Goal: Book appointment/travel/reservation

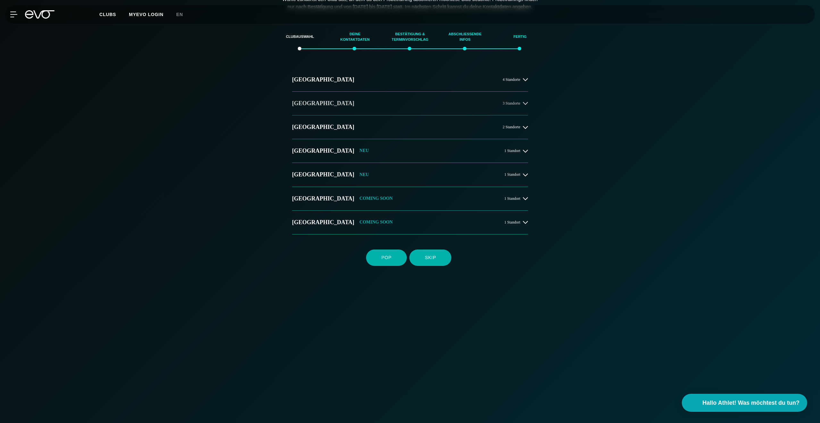
click at [305, 105] on button "[GEOGRAPHIC_DATA] 3 Standorte" at bounding box center [410, 104] width 236 height 24
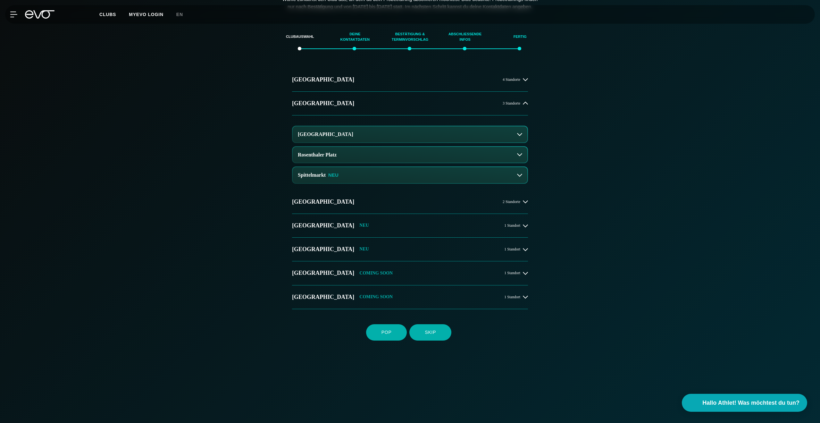
click at [357, 139] on button "[GEOGRAPHIC_DATA]" at bounding box center [410, 134] width 235 height 16
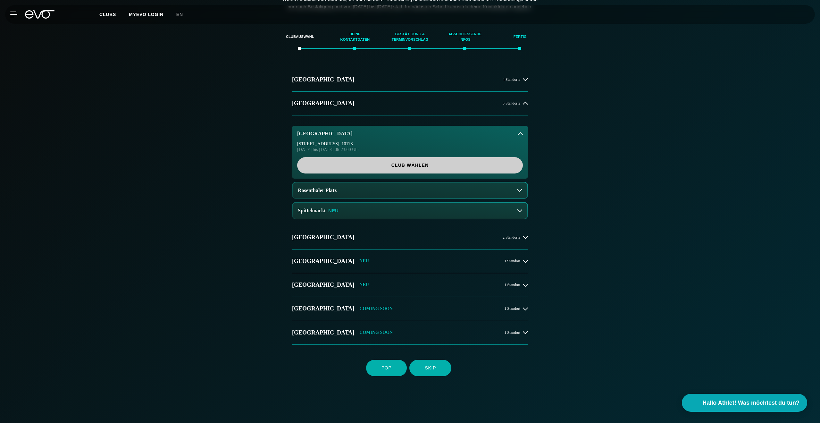
click at [375, 169] on span "Club wählen" at bounding box center [409, 165] width 195 height 7
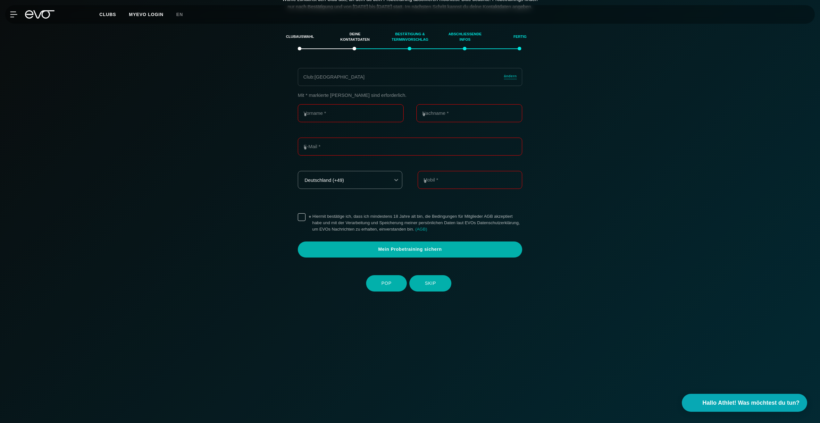
click at [586, 203] on div "Mit * markierte Felder sind erforderlich. Vorname * Nachname * E-Mail * Deutsch…" at bounding box center [410, 174] width 442 height 165
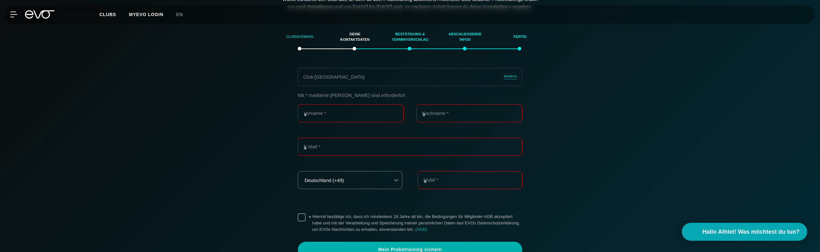
click at [302, 45] on div "Clubauswahl" at bounding box center [299, 36] width 39 height 17
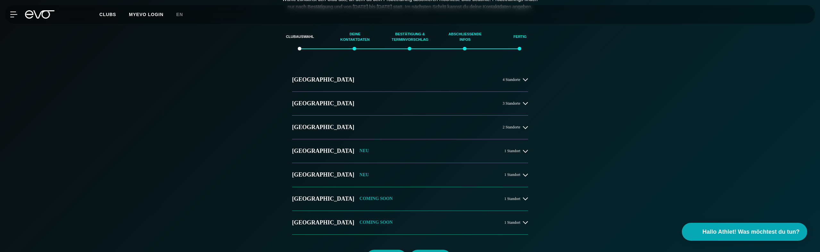
click at [198, 172] on div "Hamburg 4 Standorte Berlin 3 Standorte Düsseldorf 2 Standorte München NEU 1 Sta…" at bounding box center [410, 156] width 449 height 177
click at [306, 107] on h2 "[GEOGRAPHIC_DATA]" at bounding box center [323, 103] width 62 height 8
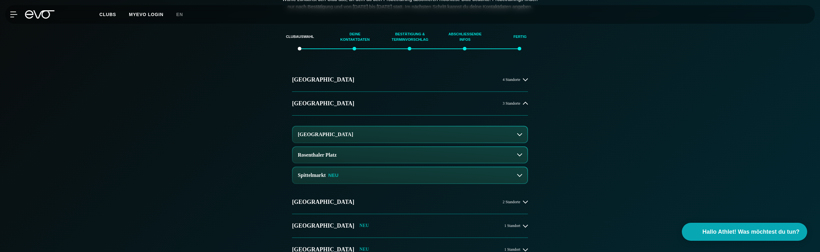
click at [320, 142] on button "[GEOGRAPHIC_DATA]" at bounding box center [410, 134] width 235 height 16
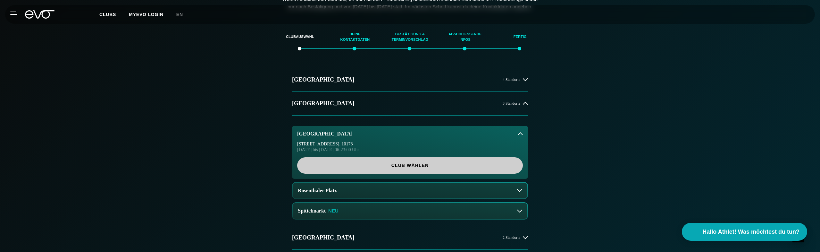
click at [376, 169] on span "Club wählen" at bounding box center [409, 165] width 195 height 7
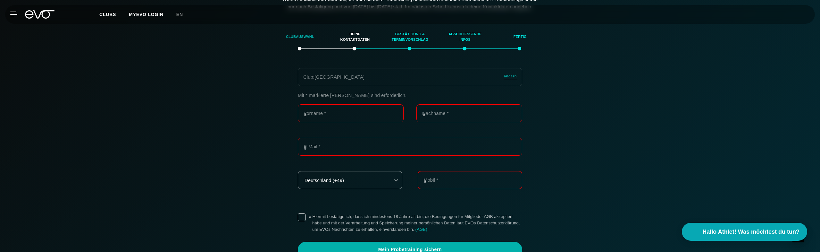
click at [289, 45] on div "Clubauswahl" at bounding box center [299, 36] width 39 height 17
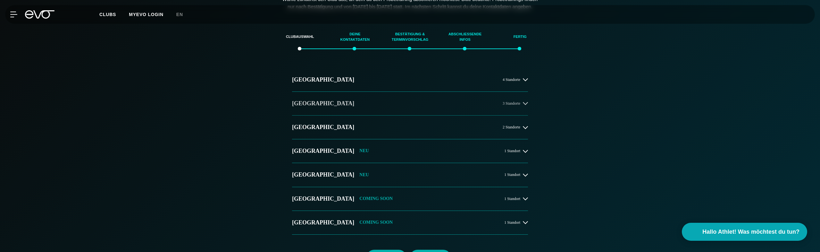
click at [302, 107] on h2 "[GEOGRAPHIC_DATA]" at bounding box center [323, 103] width 62 height 8
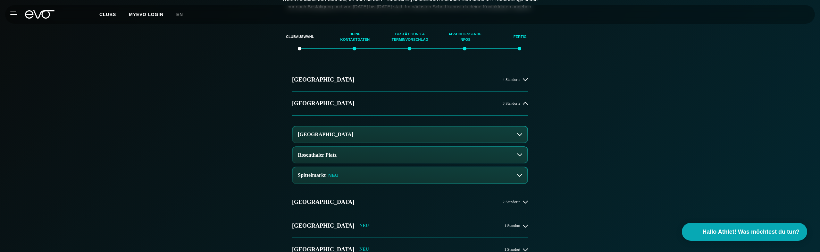
click at [319, 137] on h3 "[GEOGRAPHIC_DATA]" at bounding box center [325, 134] width 55 height 6
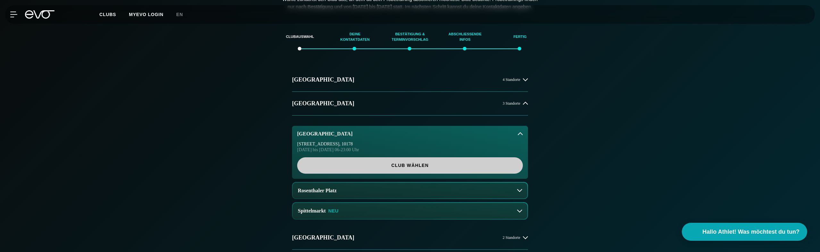
click at [328, 169] on span "Club wählen" at bounding box center [409, 165] width 195 height 7
click at [400, 169] on span "Club wählen" at bounding box center [409, 165] width 195 height 7
click at [411, 169] on span "Club wählen" at bounding box center [409, 165] width 195 height 7
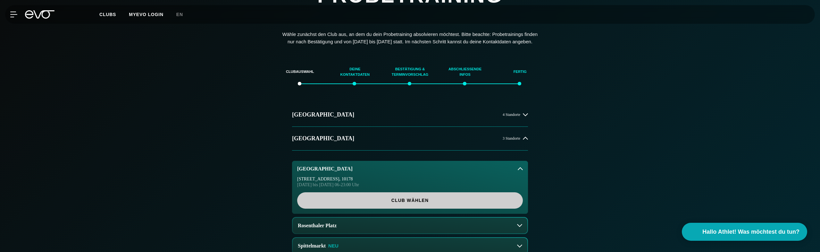
click at [372, 203] on span "Club wählen" at bounding box center [409, 200] width 195 height 7
click at [406, 203] on span "Club wählen" at bounding box center [409, 200] width 195 height 7
click at [414, 203] on span "Club wählen" at bounding box center [409, 200] width 195 height 7
click at [386, 203] on span "Club wählen" at bounding box center [409, 200] width 195 height 7
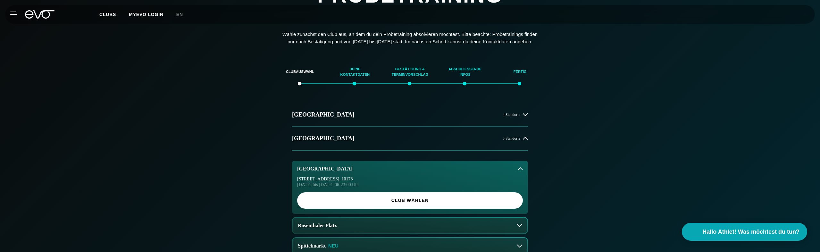
click at [214, 189] on div "Hamburg 4 Standorte Berlin 3 Standorte Alexanderplatz Rosa-Luxemburg-Straße 14 …" at bounding box center [410, 246] width 449 height 287
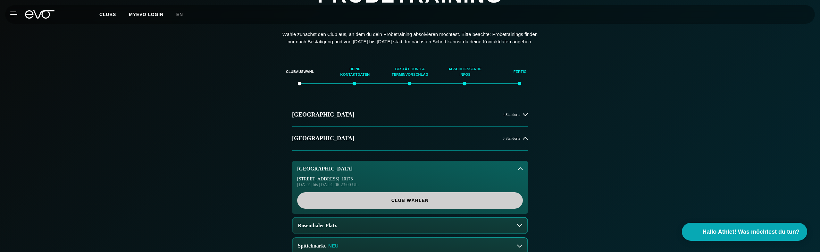
click at [410, 203] on span "Club wählen" at bounding box center [409, 200] width 195 height 7
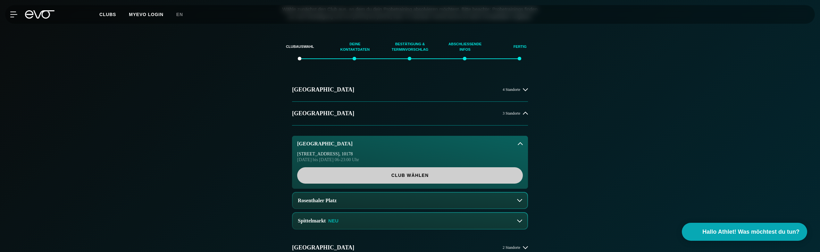
scroll to position [112, 0]
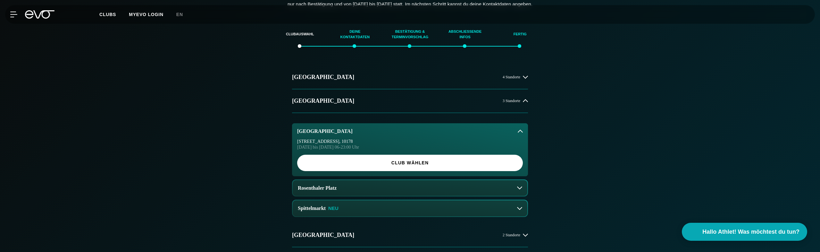
click at [524, 137] on button "[GEOGRAPHIC_DATA]" at bounding box center [410, 131] width 236 height 16
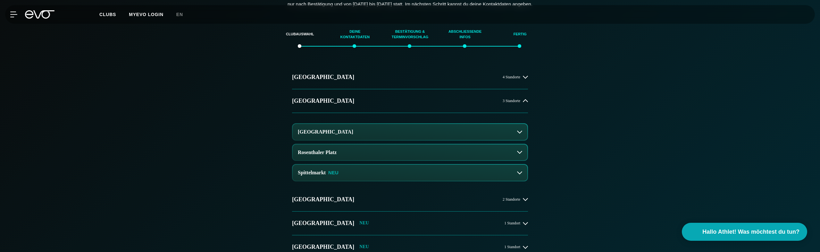
click at [523, 138] on button "[GEOGRAPHIC_DATA]" at bounding box center [410, 132] width 235 height 16
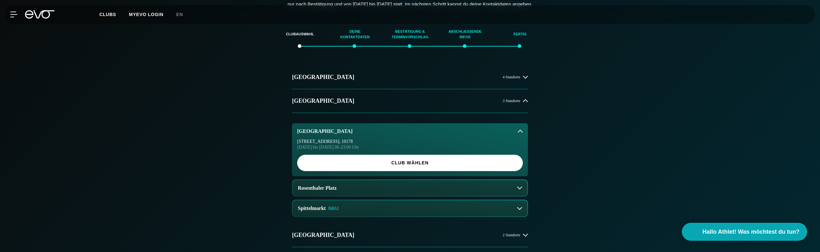
click at [408, 176] on div "Rosa-Luxemburg-Straße 14 , 10178 Montag bis Freitag 06-23:00 Uhr Club wählen" at bounding box center [410, 157] width 236 height 37
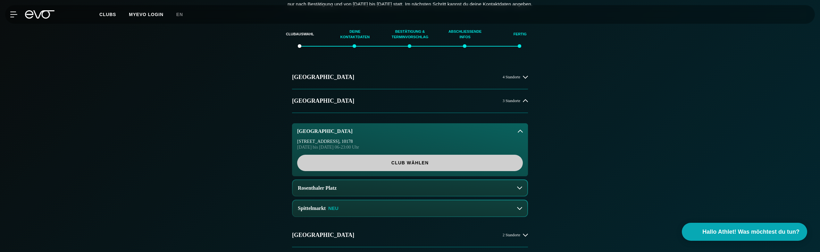
click at [409, 166] on span "Club wählen" at bounding box center [409, 162] width 195 height 7
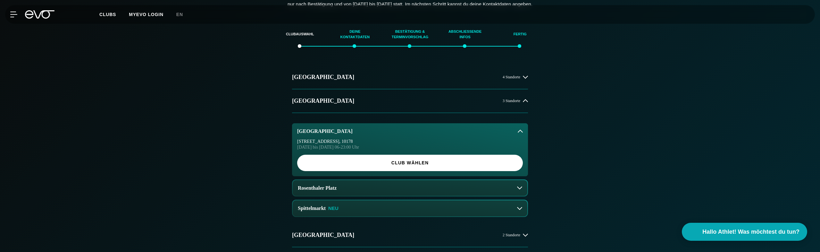
click at [178, 157] on div "Clubauswahl Deine Kontaktdaten Bestätigung & Terminvorschlag Abschließende Info…" at bounding box center [410, 197] width 820 height 361
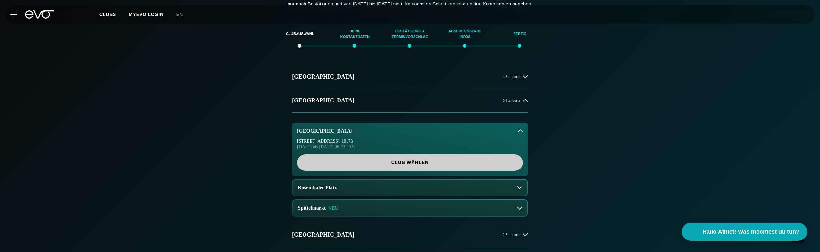
click at [419, 170] on link "Club wählen" at bounding box center [410, 162] width 226 height 16
click at [412, 166] on span "Club wählen" at bounding box center [409, 162] width 195 height 7
click at [409, 166] on span "Club wählen" at bounding box center [409, 162] width 195 height 7
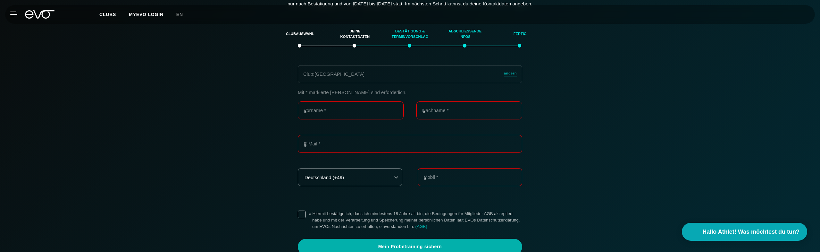
scroll to position [110, 0]
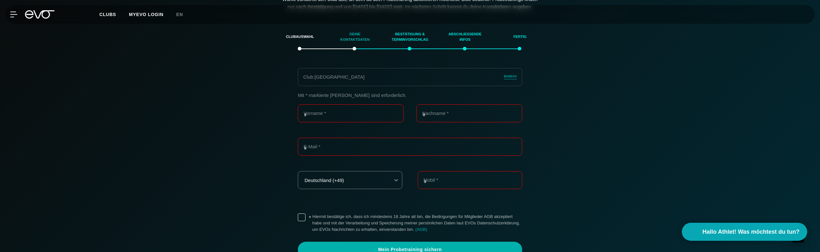
click at [353, 44] on div "Deine Kontaktdaten" at bounding box center [355, 36] width 39 height 17
click at [295, 42] on div "Clubauswahl" at bounding box center [299, 36] width 39 height 17
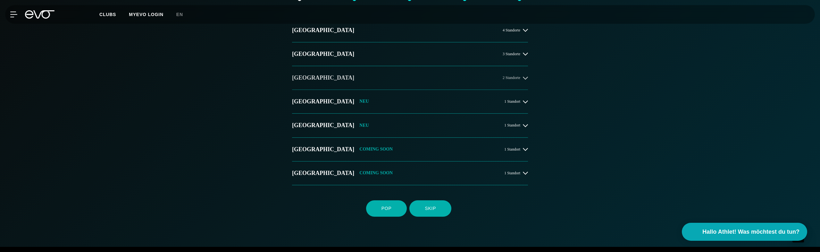
scroll to position [153, 0]
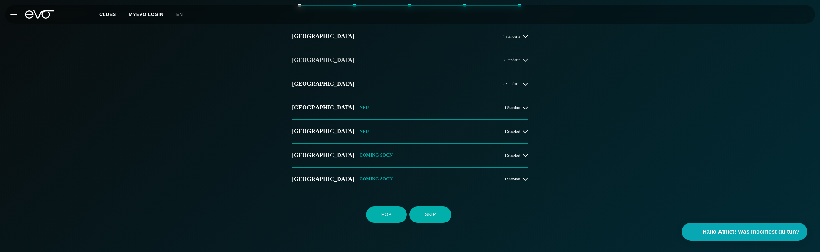
click at [323, 66] on button "[GEOGRAPHIC_DATA] 3 Standorte" at bounding box center [410, 60] width 236 height 24
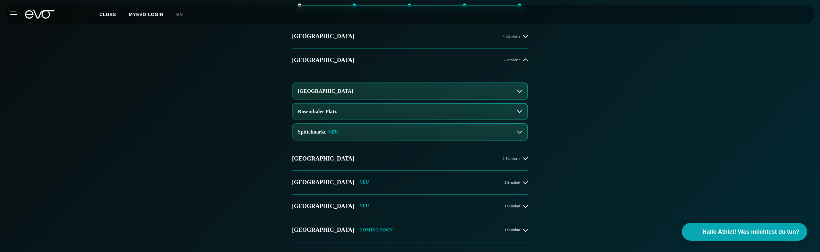
click at [340, 99] on button "[GEOGRAPHIC_DATA]" at bounding box center [410, 91] width 235 height 16
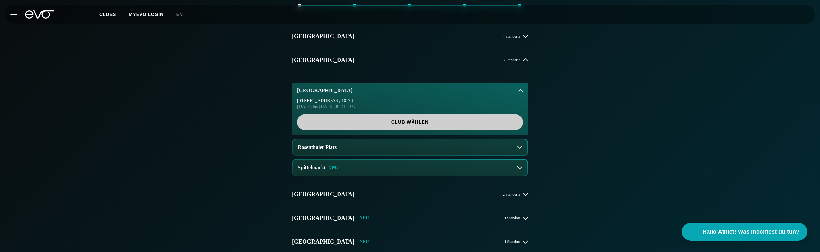
click at [399, 125] on span "Club wählen" at bounding box center [409, 122] width 195 height 7
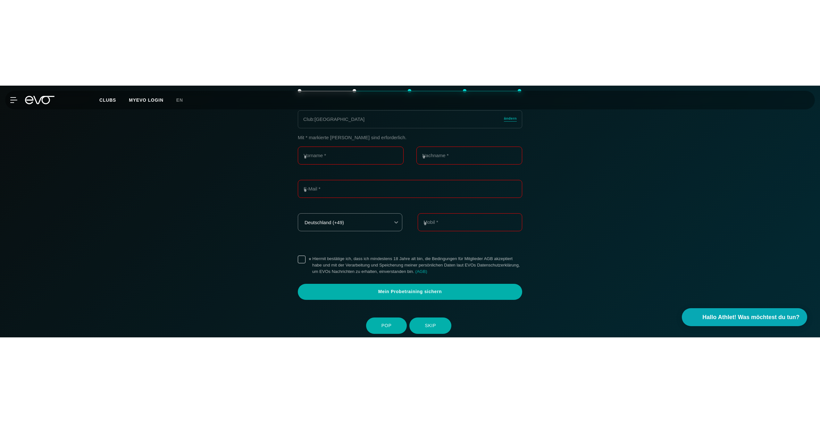
scroll to position [110, 0]
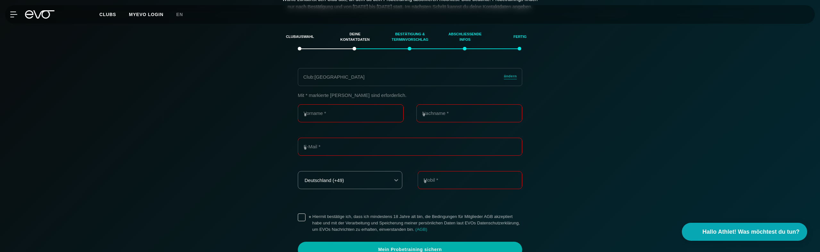
click at [595, 92] on div "Club : Alexanderplatz ändern Mit * markierte Felder sind erforderlich. Vorname …" at bounding box center [410, 169] width 449 height 203
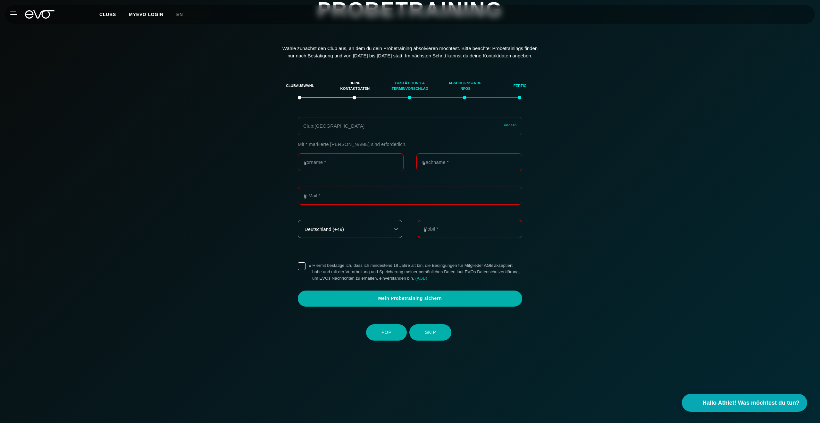
scroll to position [60, 0]
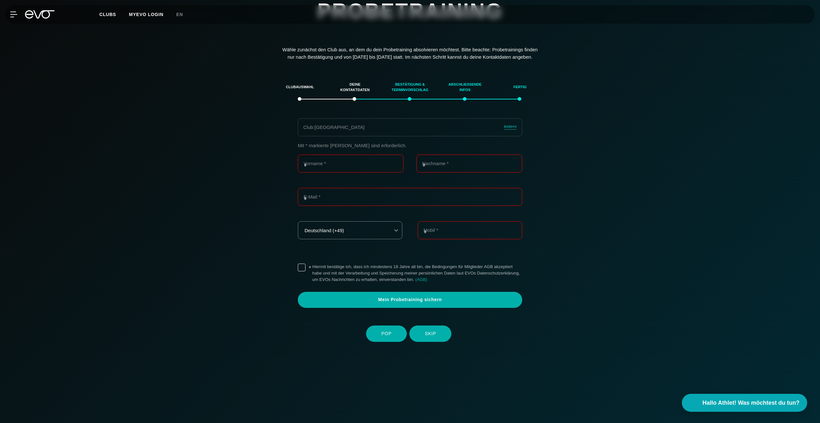
click at [44, 126] on div "Clubauswahl Deine Kontaktdaten Bestätigung & Terminvorschlag Abschließende Info…" at bounding box center [410, 284] width 820 height 428
click at [202, 120] on section "Clubauswahl Deine Kontaktdaten Bestätigung & Terminvorschlag Abschließende Info…" at bounding box center [410, 286] width 449 height 423
click at [211, 123] on section "Clubauswahl Deine Kontaktdaten Bestätigung & Terminvorschlag Abschließende Info…" at bounding box center [410, 286] width 449 height 423
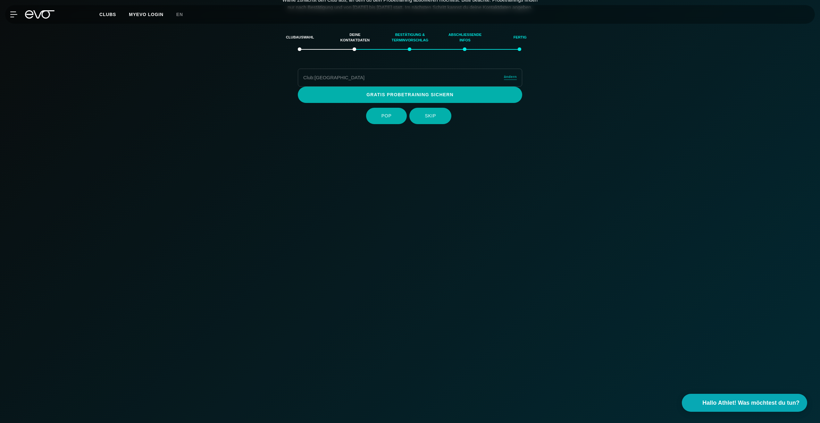
scroll to position [110, 0]
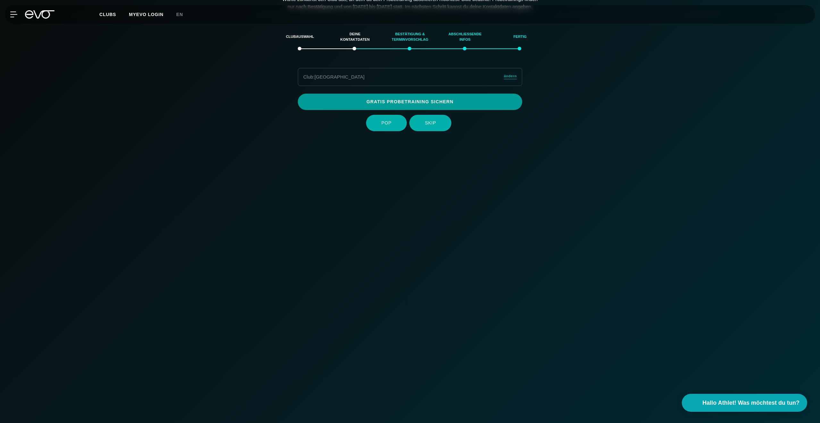
click at [404, 105] on span "Gratis Probetraining sichern" at bounding box center [410, 101] width 194 height 7
click at [408, 105] on span "Gratis Probetraining sichern" at bounding box center [410, 101] width 194 height 7
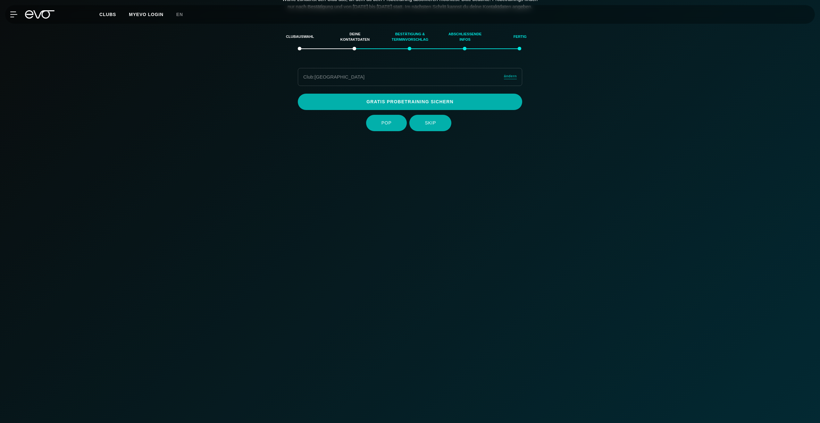
click at [414, 105] on span "Gratis Probetraining sichern" at bounding box center [410, 101] width 194 height 7
click at [296, 46] on div "Clubauswahl" at bounding box center [299, 36] width 39 height 17
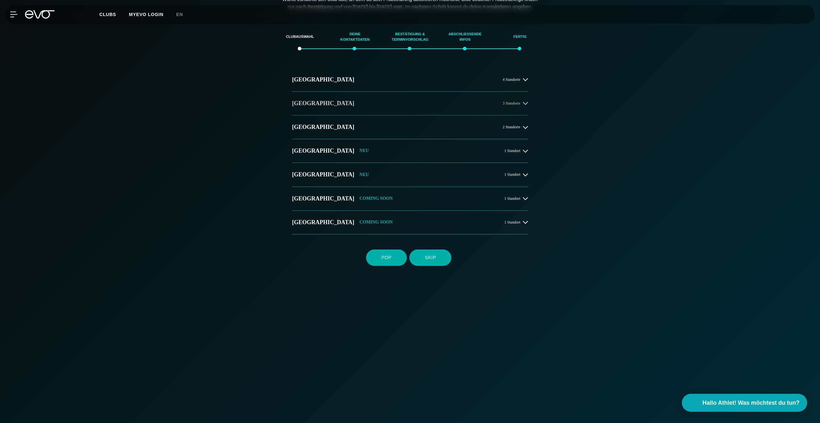
click at [319, 113] on button "Berlin 3 Standorte" at bounding box center [410, 104] width 236 height 24
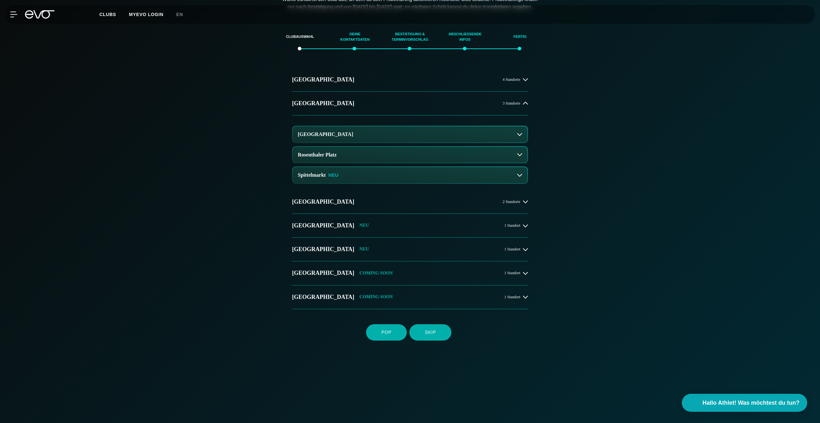
click at [341, 142] on button "[GEOGRAPHIC_DATA]" at bounding box center [410, 134] width 235 height 16
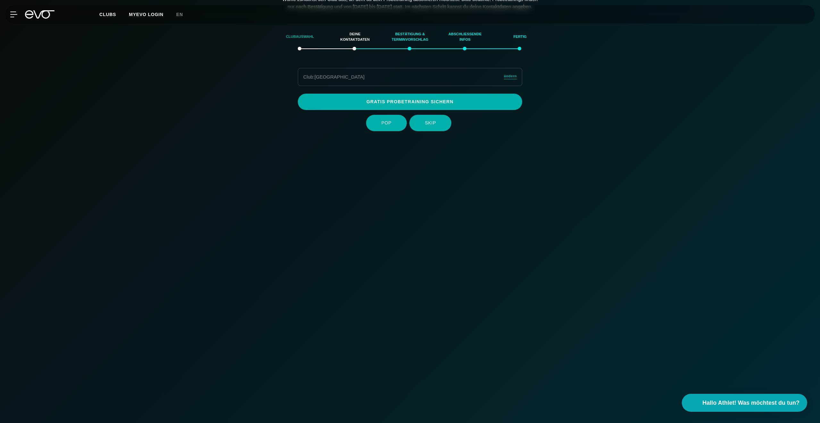
click at [290, 41] on div "Clubauswahl" at bounding box center [299, 36] width 39 height 17
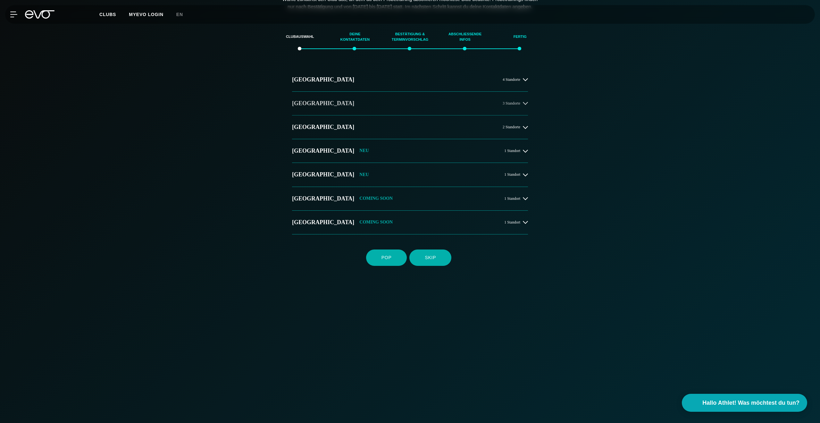
click at [324, 108] on button "[GEOGRAPHIC_DATA] 3 Standorte" at bounding box center [410, 104] width 236 height 24
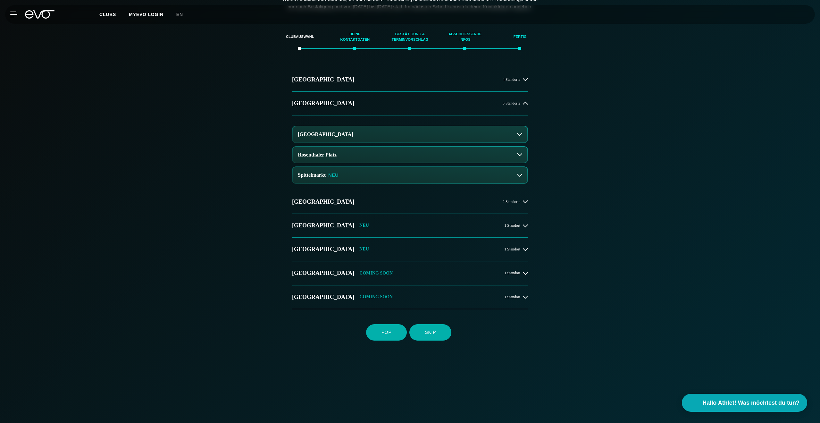
click at [375, 137] on button "[GEOGRAPHIC_DATA]" at bounding box center [410, 134] width 235 height 16
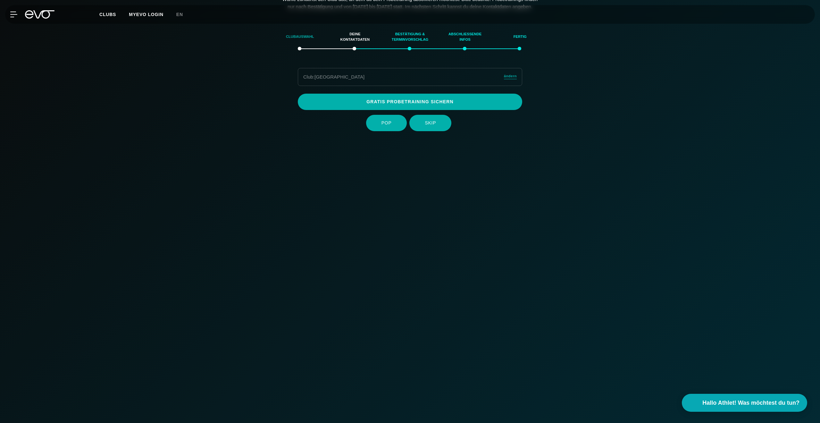
click at [303, 46] on div "Clubauswahl" at bounding box center [299, 36] width 39 height 17
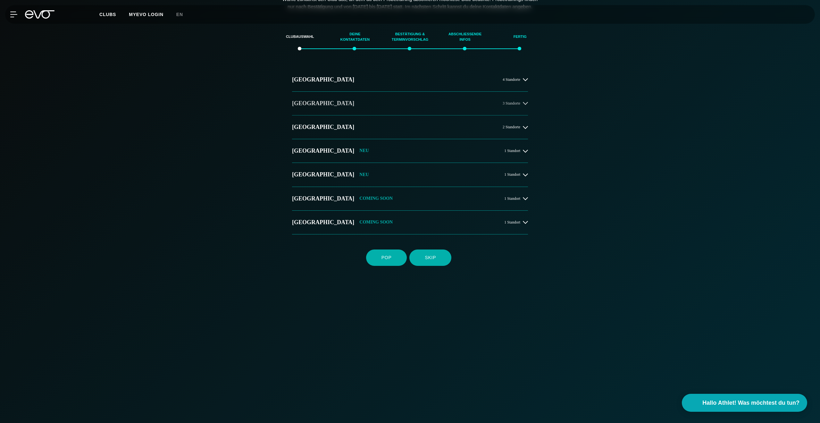
click at [506, 105] on span "3 Standorte" at bounding box center [511, 103] width 18 height 4
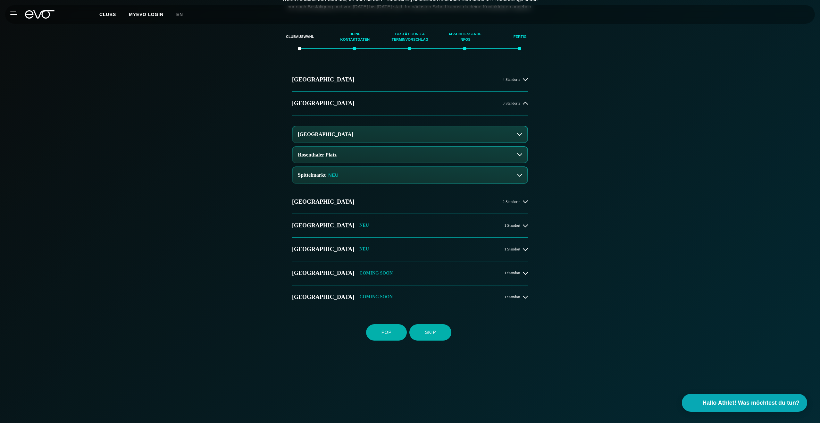
click at [525, 140] on button "[GEOGRAPHIC_DATA]" at bounding box center [410, 134] width 235 height 16
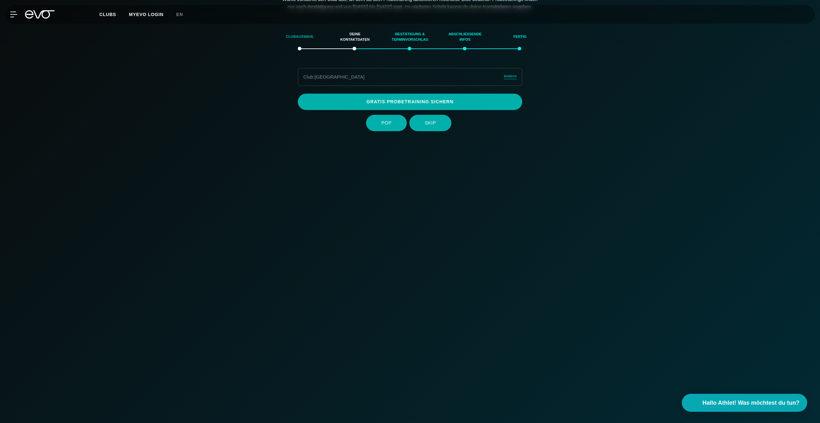
click at [300, 46] on div "Clubauswahl" at bounding box center [299, 36] width 39 height 17
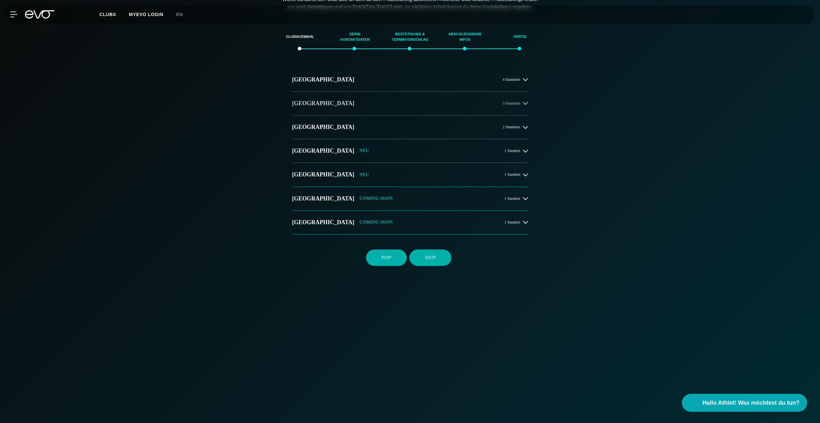
click at [413, 112] on button "[GEOGRAPHIC_DATA] 3 Standorte" at bounding box center [410, 104] width 236 height 24
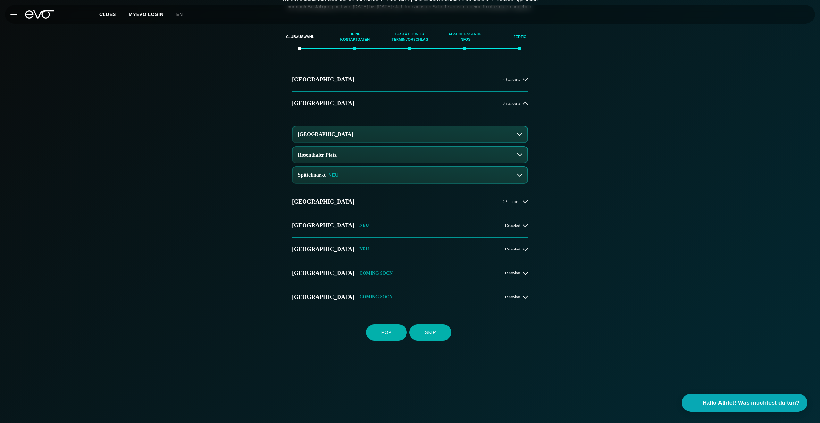
click at [524, 142] on button "[GEOGRAPHIC_DATA]" at bounding box center [410, 134] width 235 height 16
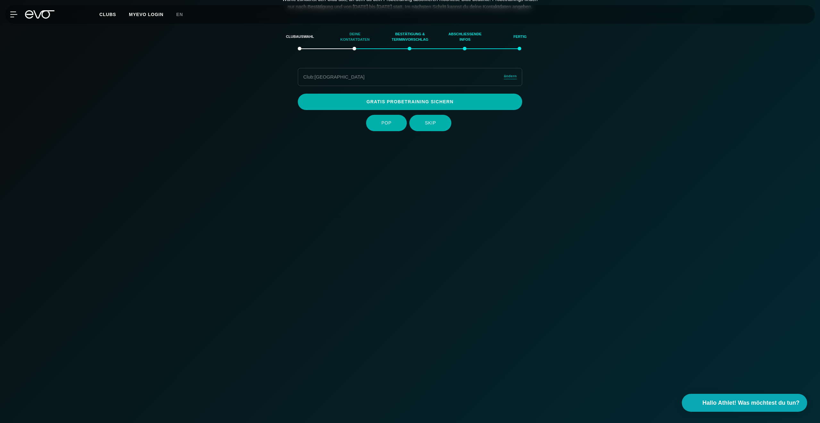
click at [350, 39] on div "Deine Kontaktdaten" at bounding box center [355, 36] width 39 height 17
click at [351, 42] on div "Deine Kontaktdaten" at bounding box center [355, 36] width 39 height 17
click at [180, 140] on div "Clubauswahl Deine Kontaktdaten Bestätigung & Terminvorschlag Abschließende Info…" at bounding box center [410, 234] width 820 height 428
click at [303, 39] on div "Clubauswahl" at bounding box center [299, 36] width 39 height 17
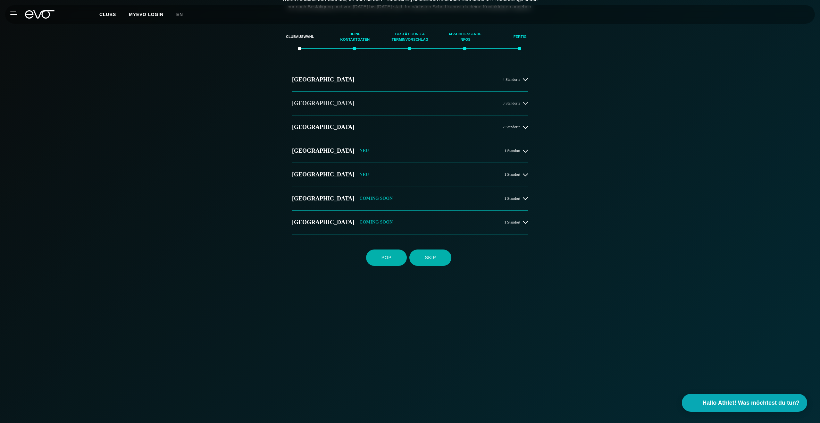
click at [302, 114] on button "[GEOGRAPHIC_DATA] 3 Standorte" at bounding box center [410, 104] width 236 height 24
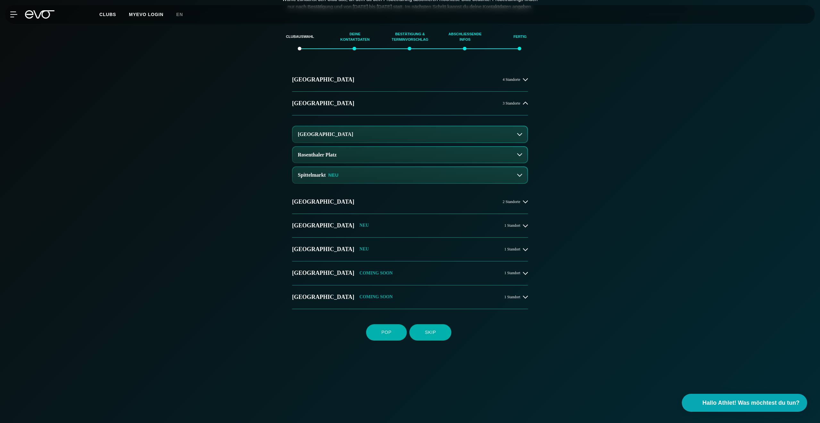
click at [315, 137] on h3 "[GEOGRAPHIC_DATA]" at bounding box center [325, 134] width 55 height 6
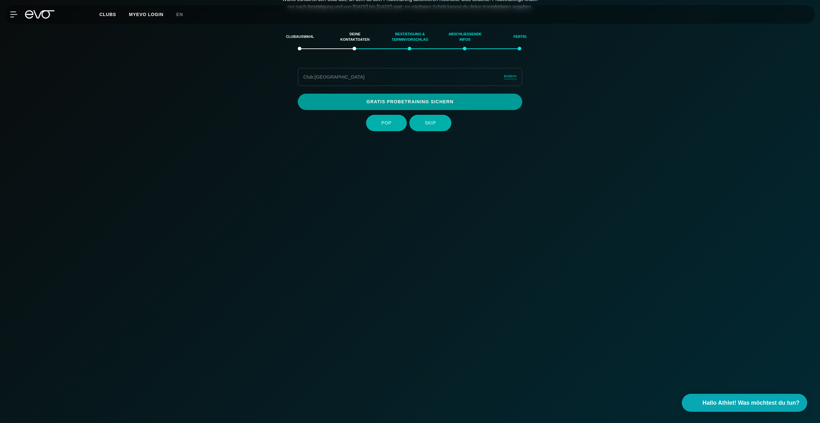
click at [381, 110] on link "Gratis Probetraining sichern" at bounding box center [410, 102] width 224 height 16
click at [305, 41] on div "Clubauswahl" at bounding box center [299, 36] width 39 height 17
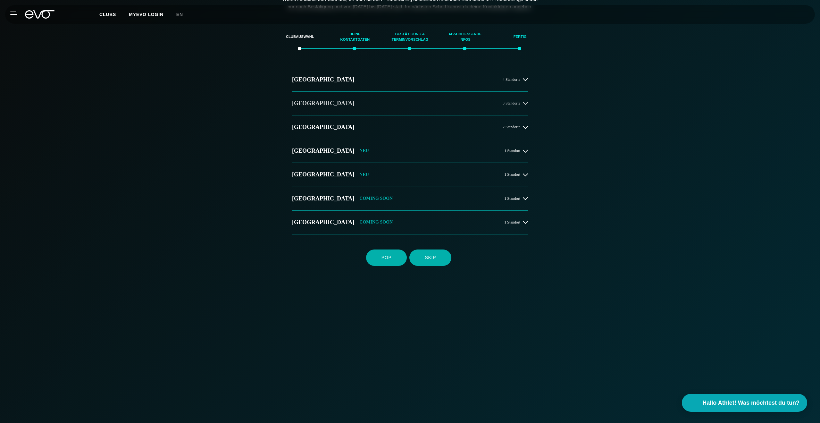
click at [313, 115] on button "[GEOGRAPHIC_DATA] 3 Standorte" at bounding box center [410, 104] width 236 height 24
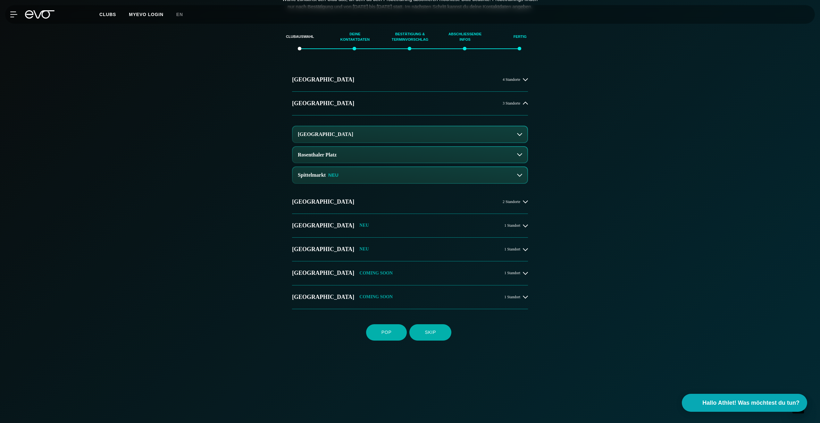
click at [523, 163] on button "Rosenthaler Platz" at bounding box center [410, 155] width 235 height 16
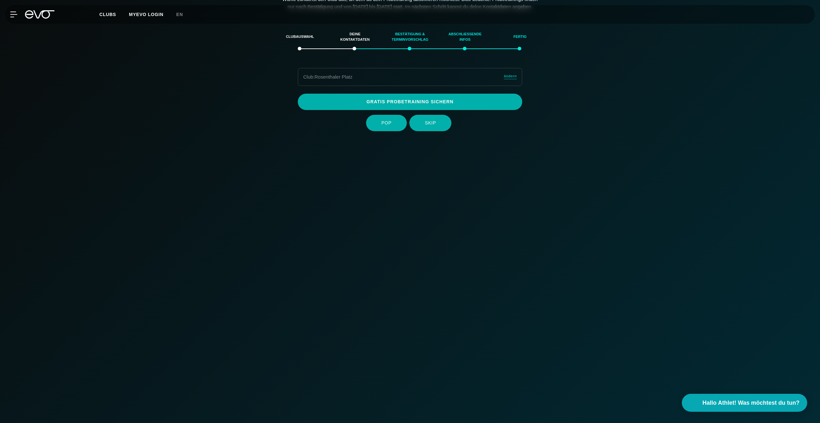
click at [508, 86] on div "Club : Rosenthaler Platz ändern" at bounding box center [410, 77] width 224 height 18
click at [508, 79] on span "ändern" at bounding box center [510, 75] width 13 height 5
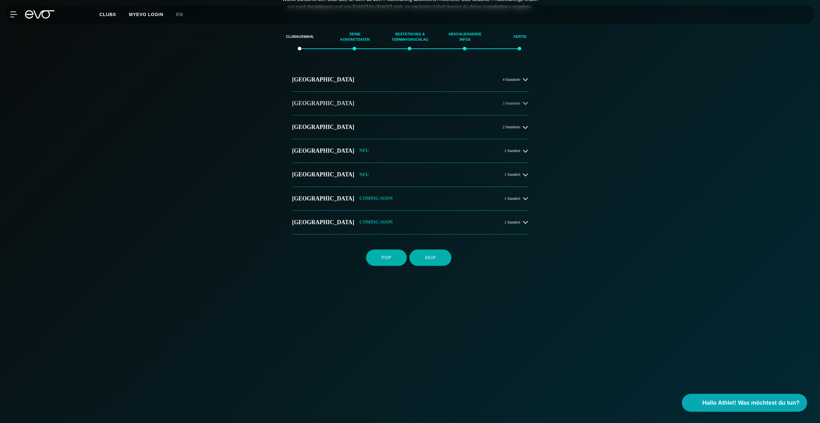
click at [520, 115] on button "[GEOGRAPHIC_DATA] 3 Standorte" at bounding box center [410, 104] width 236 height 24
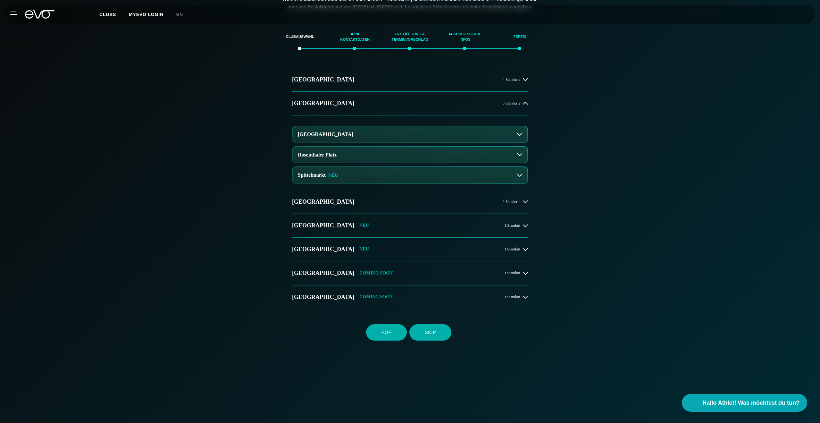
click at [497, 141] on button "[GEOGRAPHIC_DATA]" at bounding box center [410, 134] width 235 height 16
click at [519, 137] on icon at bounding box center [519, 134] width 5 height 5
click at [351, 151] on div "Alexanderplatz Rosenthaler Platz Spittelmarkt NEU" at bounding box center [410, 152] width 236 height 75
click at [336, 137] on h3 "[GEOGRAPHIC_DATA]" at bounding box center [325, 134] width 55 height 6
click at [335, 158] on h3 "Rosenthaler Platz" at bounding box center [317, 155] width 39 height 6
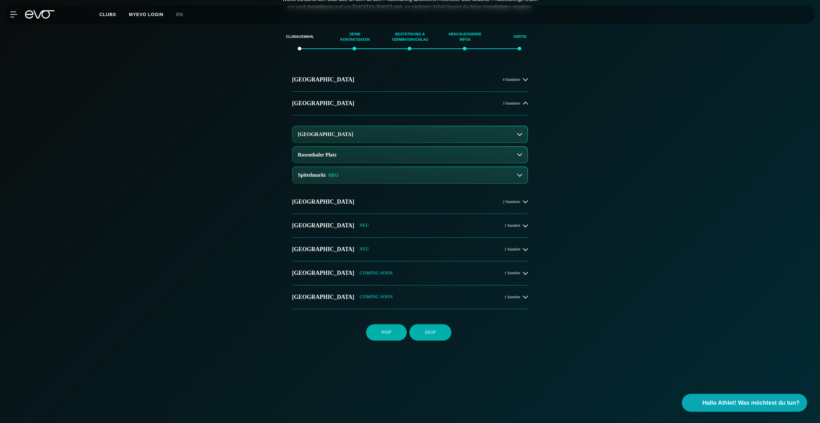
click at [335, 178] on p "NEU" at bounding box center [333, 174] width 10 height 5
click at [651, 154] on div "Clubauswahl Deine Kontaktdaten Bestätigung & Terminvorschlag Abschließende Info…" at bounding box center [410, 234] width 820 height 428
click at [504, 139] on button "[GEOGRAPHIC_DATA]" at bounding box center [410, 134] width 235 height 16
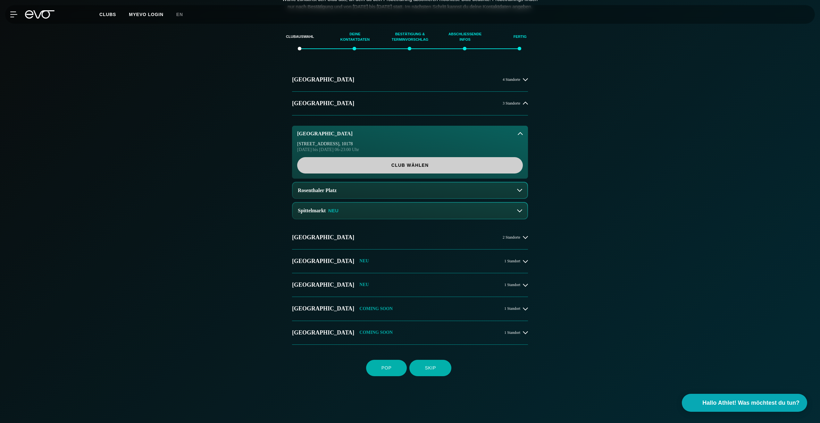
click at [438, 173] on link "Club wählen" at bounding box center [410, 165] width 226 height 16
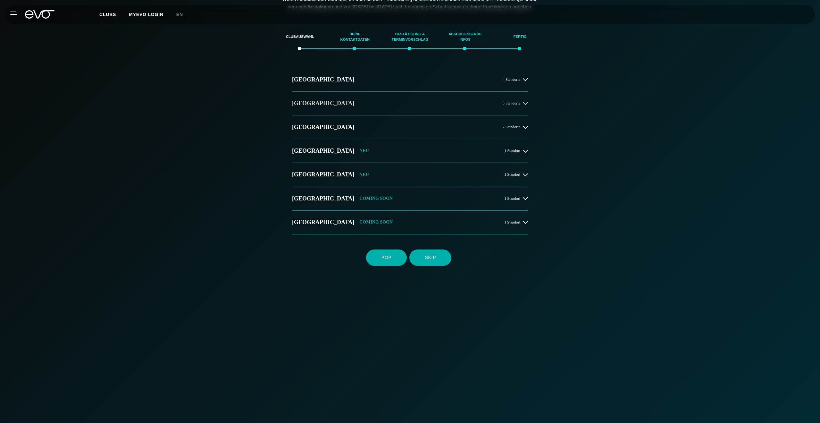
click at [431, 109] on button "[GEOGRAPHIC_DATA] 3 Standorte" at bounding box center [410, 104] width 236 height 24
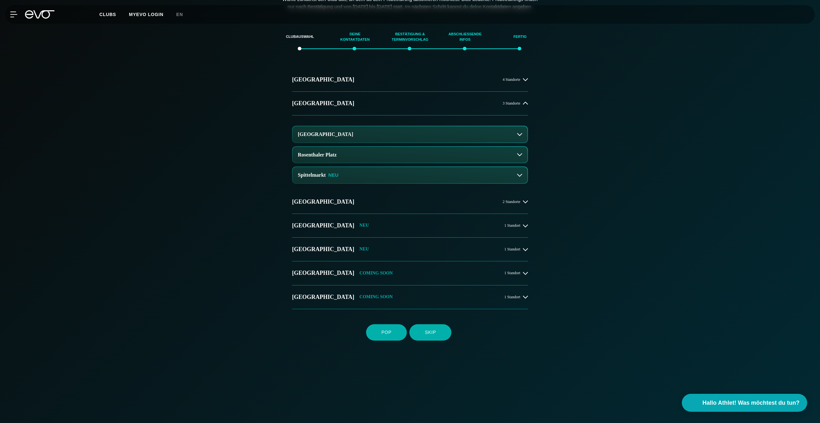
click at [349, 163] on button "Rosenthaler Platz" at bounding box center [410, 155] width 235 height 16
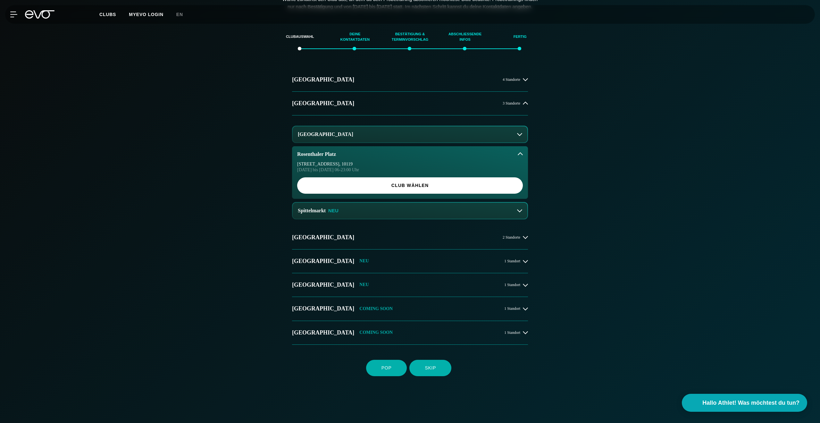
click at [416, 142] on button "[GEOGRAPHIC_DATA]" at bounding box center [410, 134] width 235 height 16
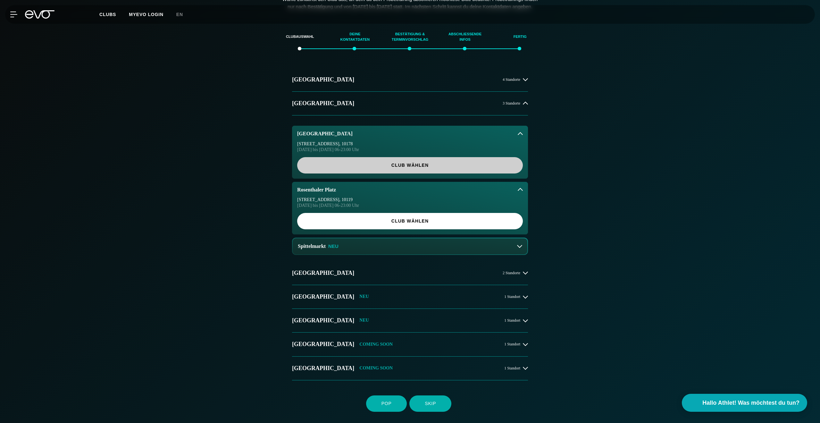
click at [386, 173] on link "Club wählen" at bounding box center [410, 165] width 226 height 16
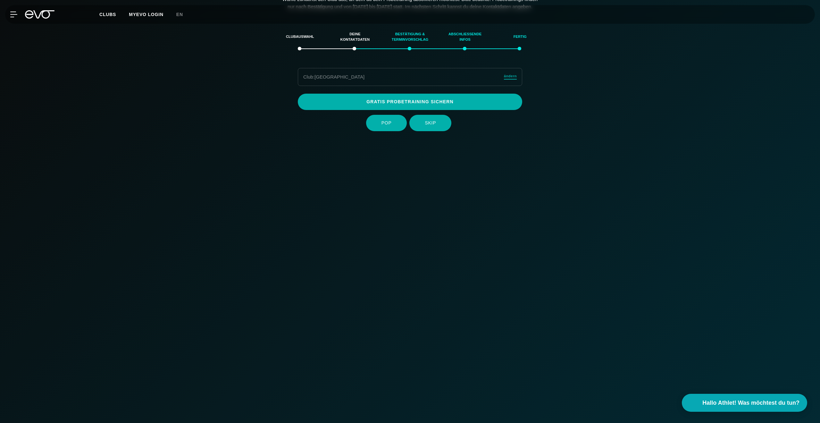
click at [516, 79] on span "ändern" at bounding box center [510, 75] width 13 height 5
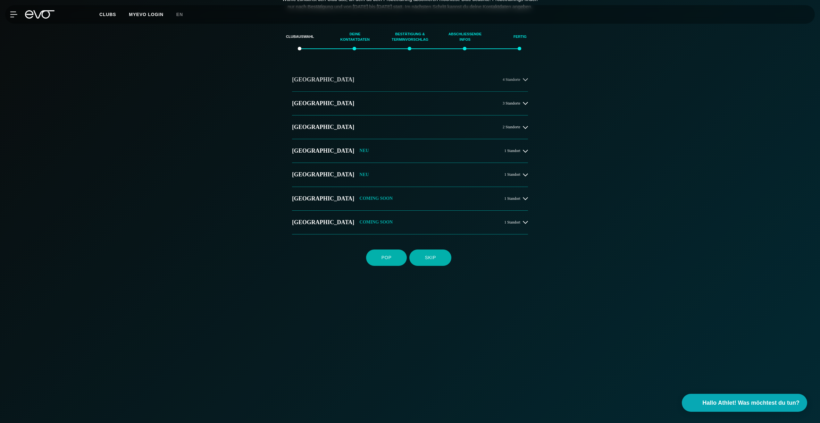
click at [380, 92] on button "[GEOGRAPHIC_DATA] 4 Standorte" at bounding box center [410, 80] width 236 height 24
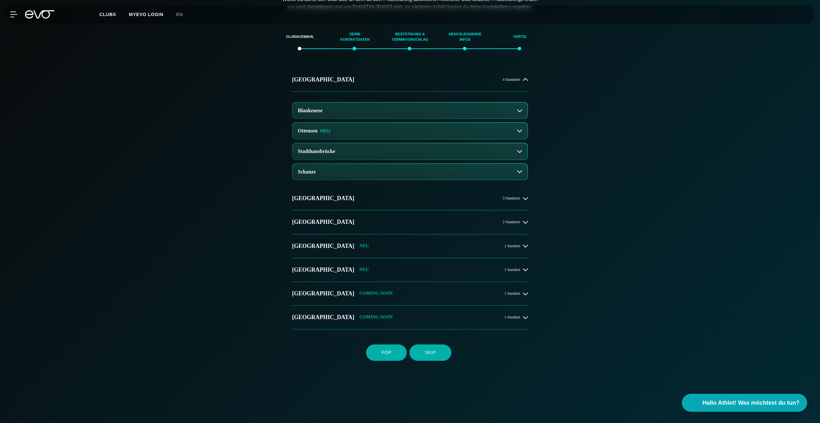
click at [371, 139] on button "Ottensen NEU" at bounding box center [410, 131] width 235 height 16
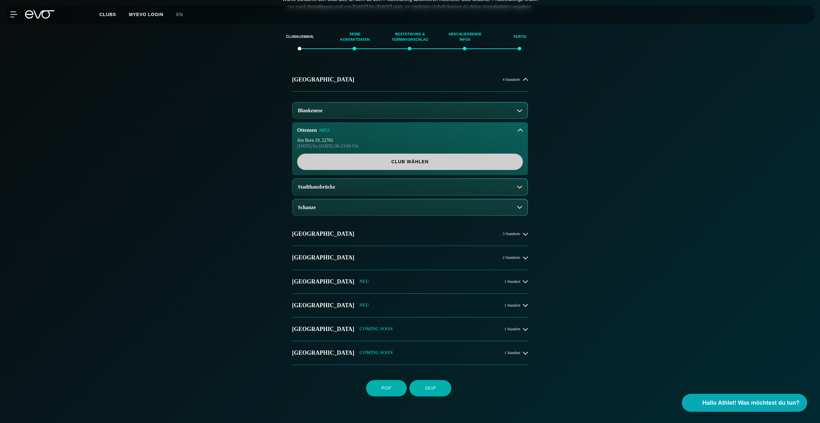
click at [378, 165] on span "Club wählen" at bounding box center [409, 161] width 195 height 7
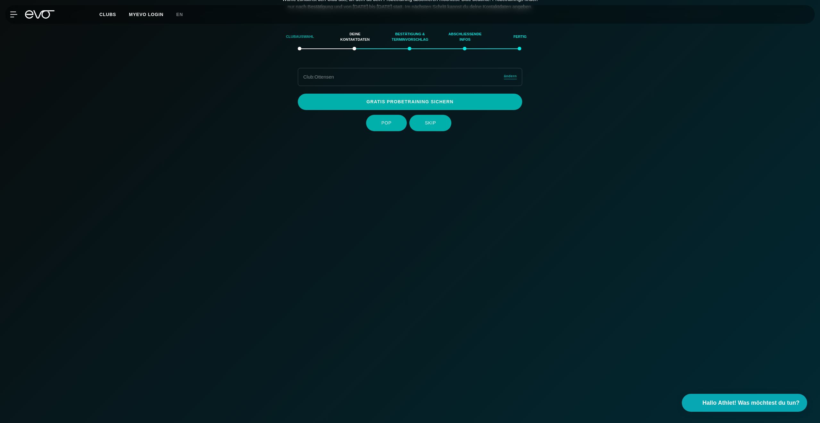
click at [312, 46] on div "Clubauswahl" at bounding box center [299, 36] width 39 height 17
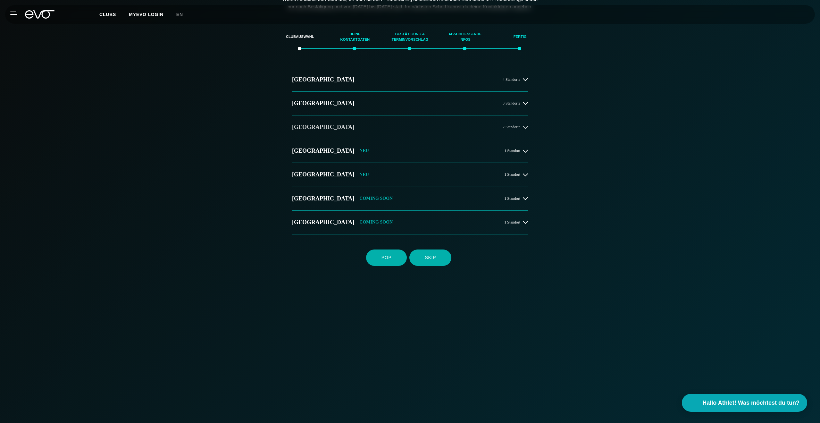
click at [393, 127] on button "[GEOGRAPHIC_DATA] 2 Standorte" at bounding box center [410, 127] width 236 height 24
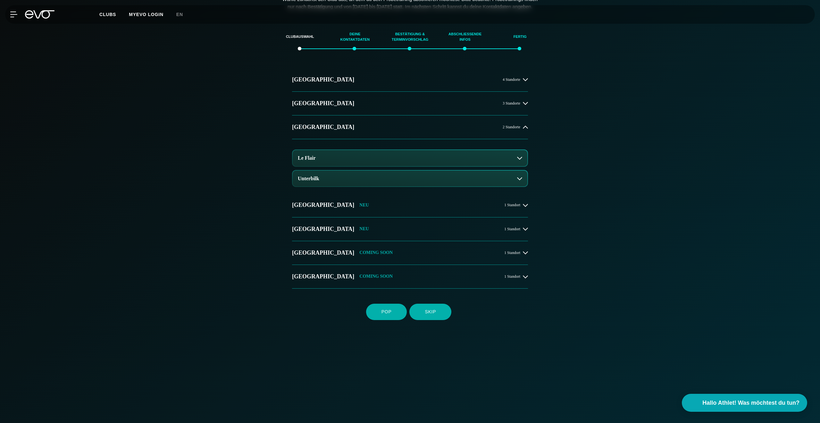
click at [363, 181] on button "Unterbilk" at bounding box center [410, 178] width 235 height 16
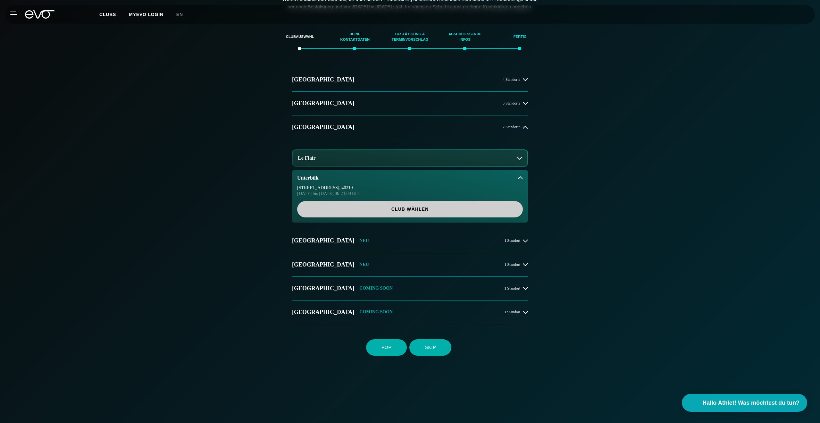
click at [363, 211] on link "Club wählen" at bounding box center [410, 209] width 226 height 16
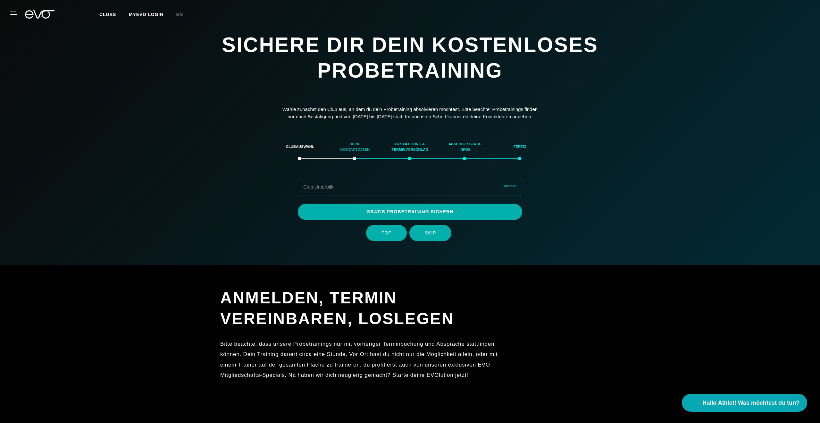
click at [354, 155] on div "Deine Kontaktdaten" at bounding box center [355, 146] width 39 height 17
click at [289, 154] on div "Clubauswahl" at bounding box center [299, 146] width 39 height 17
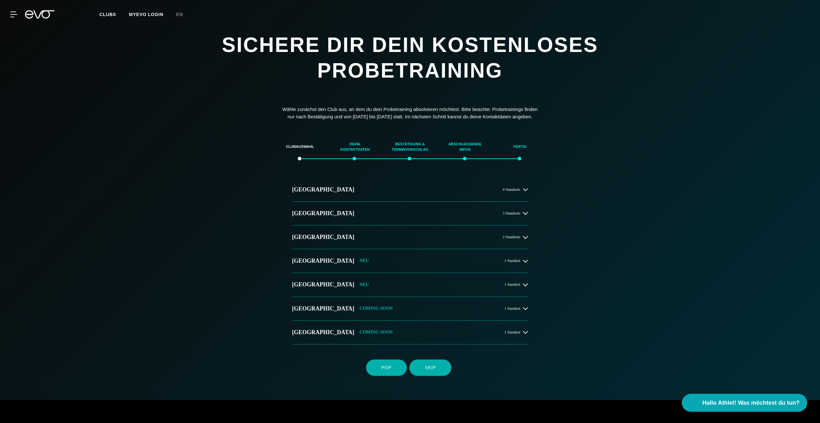
click at [354, 155] on div "Deine Kontaktdaten" at bounding box center [355, 146] width 39 height 17
click at [297, 217] on h2 "[GEOGRAPHIC_DATA]" at bounding box center [323, 213] width 62 height 8
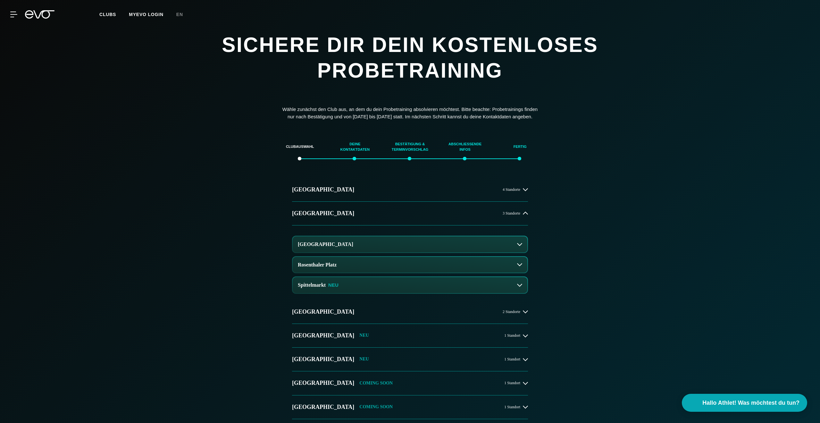
click at [401, 252] on button "[GEOGRAPHIC_DATA]" at bounding box center [410, 244] width 235 height 16
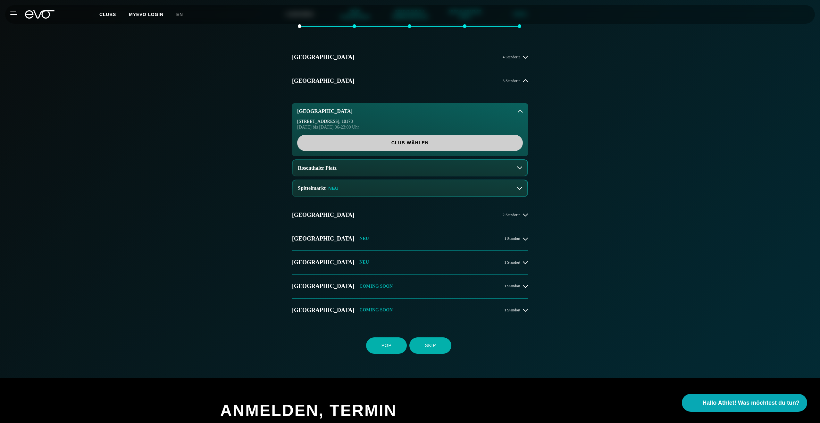
scroll to position [144, 0]
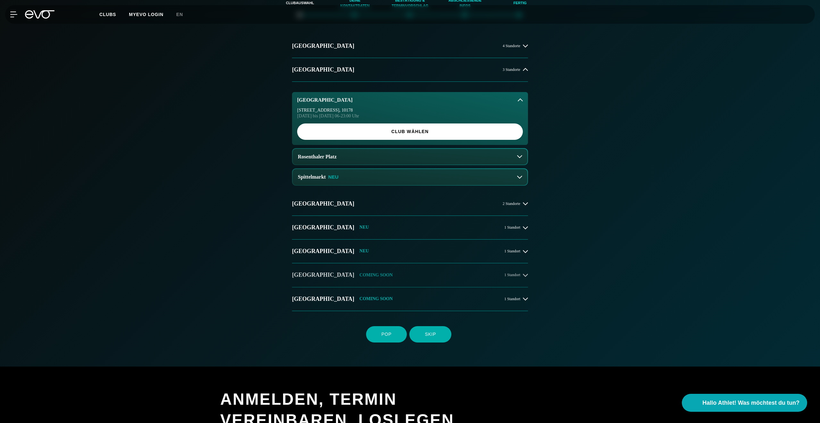
click at [396, 286] on button "[GEOGRAPHIC_DATA] COMING SOON 1 Standort" at bounding box center [410, 275] width 236 height 24
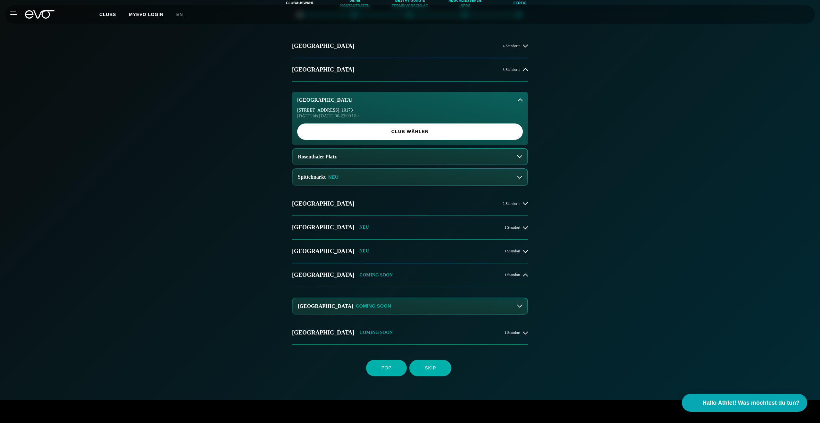
click at [404, 314] on button "Dresden Zentrum COMING SOON" at bounding box center [410, 306] width 235 height 16
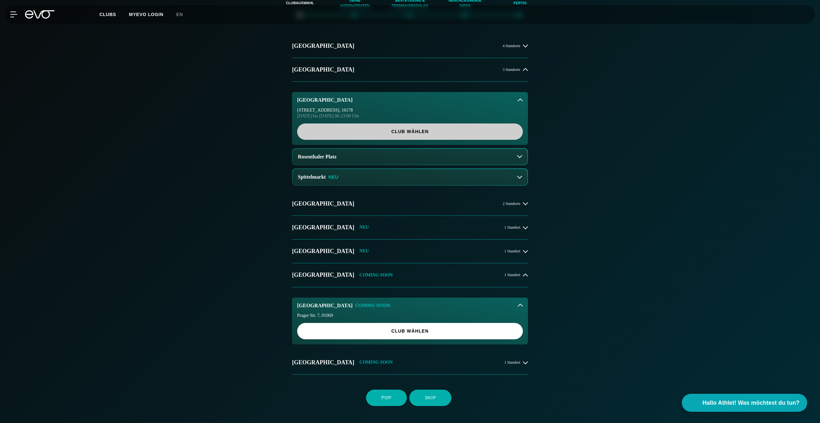
click at [428, 140] on link "Club wählen" at bounding box center [410, 131] width 226 height 16
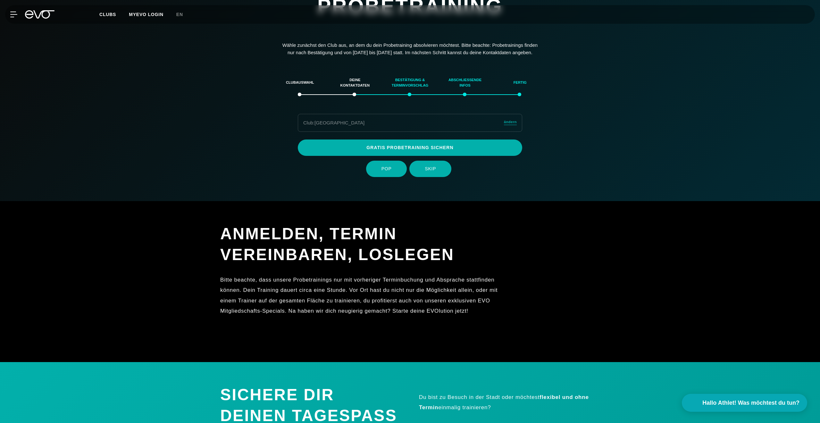
scroll to position [0, 0]
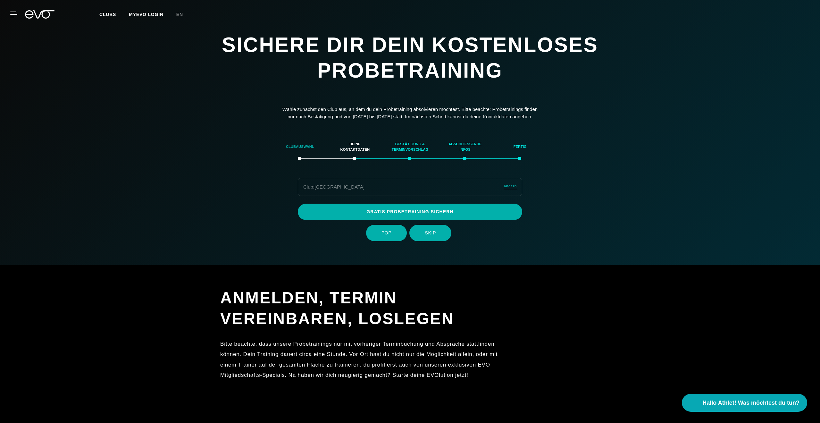
click at [300, 155] on div "Clubauswahl" at bounding box center [299, 146] width 39 height 17
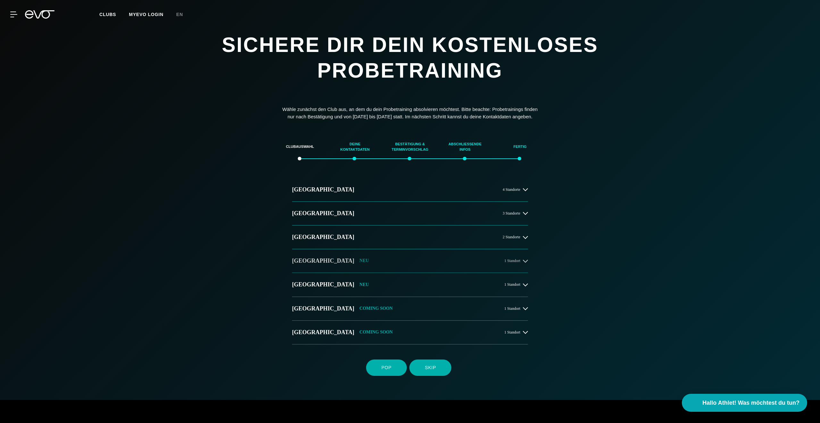
click at [360, 260] on button "[GEOGRAPHIC_DATA] NEU 1 Standort" at bounding box center [410, 261] width 236 height 24
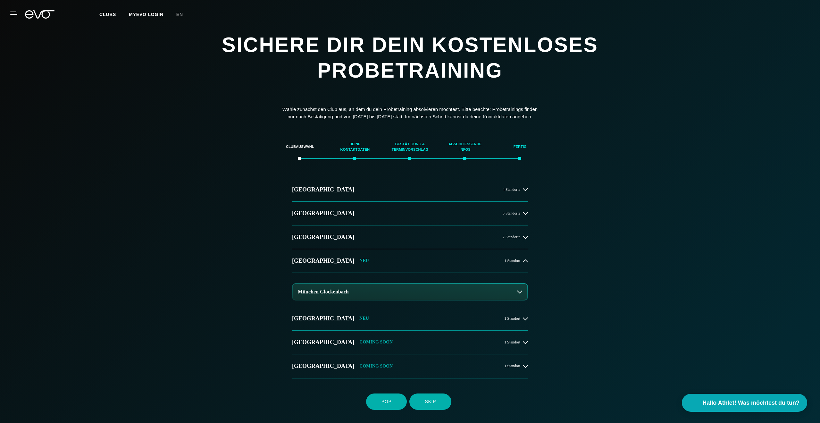
click at [349, 295] on h3 "München Glockenbach" at bounding box center [323, 292] width 51 height 6
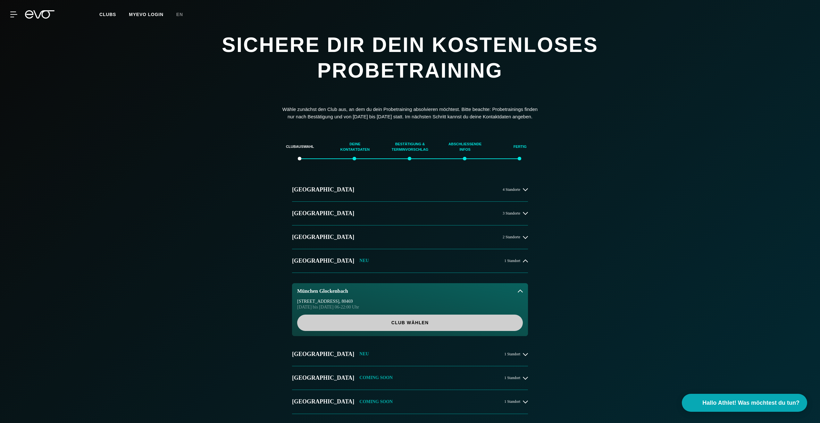
click at [354, 326] on span "Club wählen" at bounding box center [409, 322] width 195 height 7
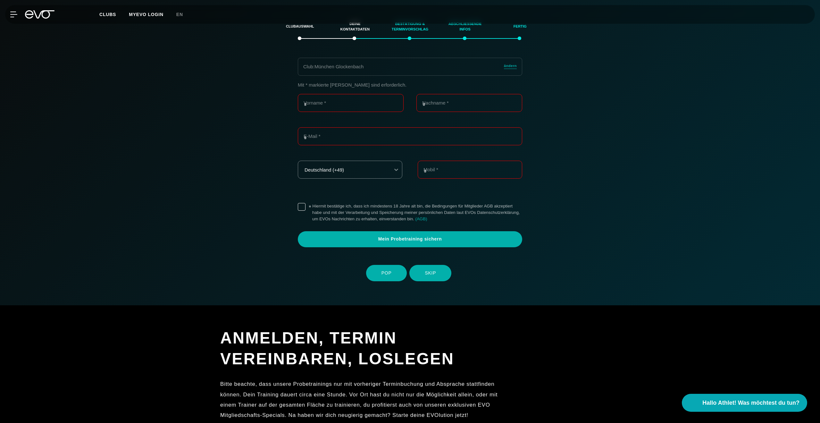
scroll to position [122, 0]
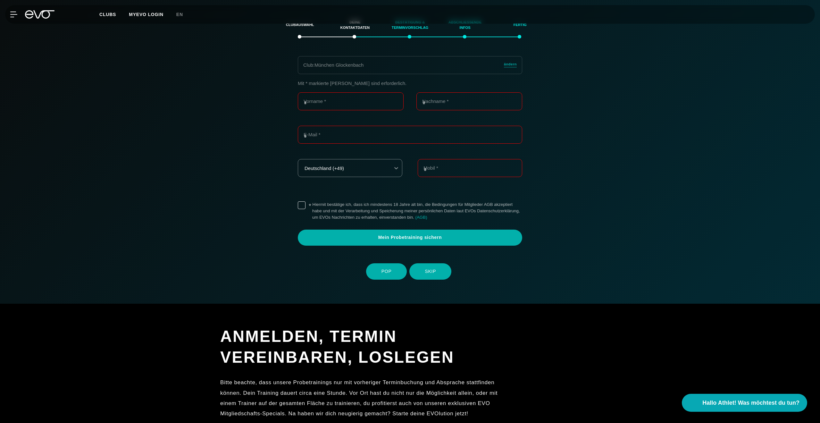
click at [312, 214] on label "* Hiermit bestätige ich, dass ich mindestens 18 Jahre alt bin, die Bedingungen …" at bounding box center [417, 210] width 210 height 19
